Goal: Find specific page/section: Find specific page/section

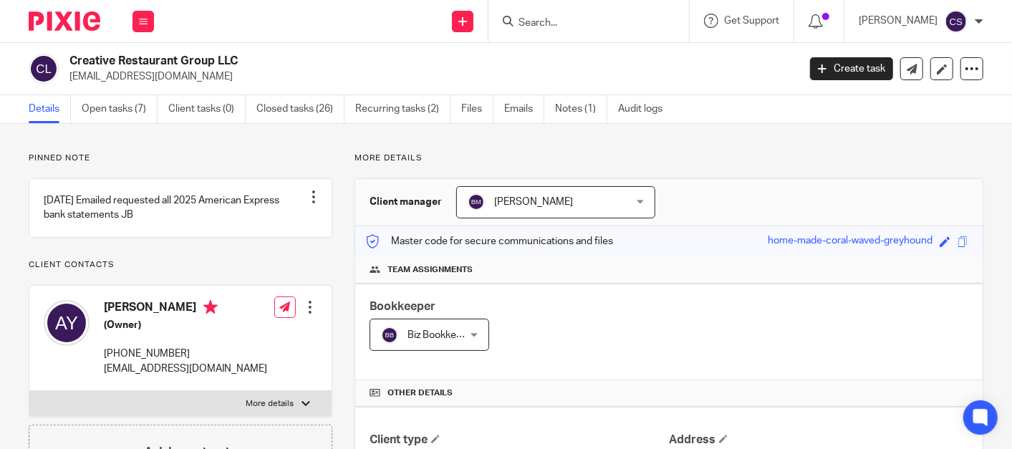
click at [564, 17] on input "Search" at bounding box center [581, 23] width 129 height 13
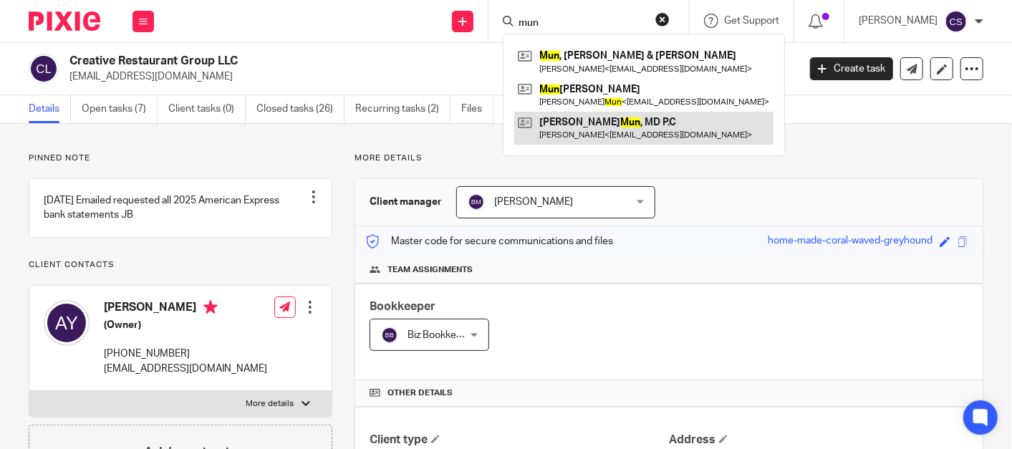
type input "mun"
click at [577, 125] on link at bounding box center [643, 128] width 259 height 33
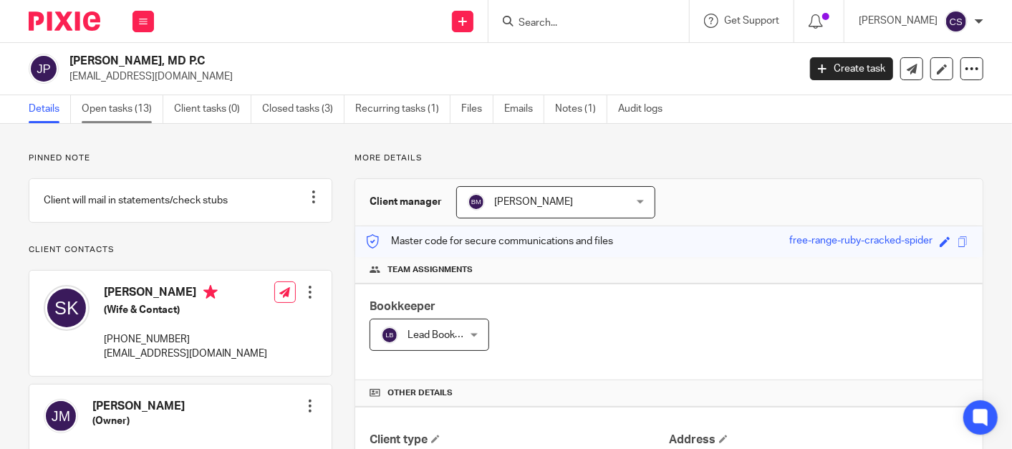
click at [107, 107] on link "Open tasks (13)" at bounding box center [123, 109] width 82 height 28
